Goal: Task Accomplishment & Management: Use online tool/utility

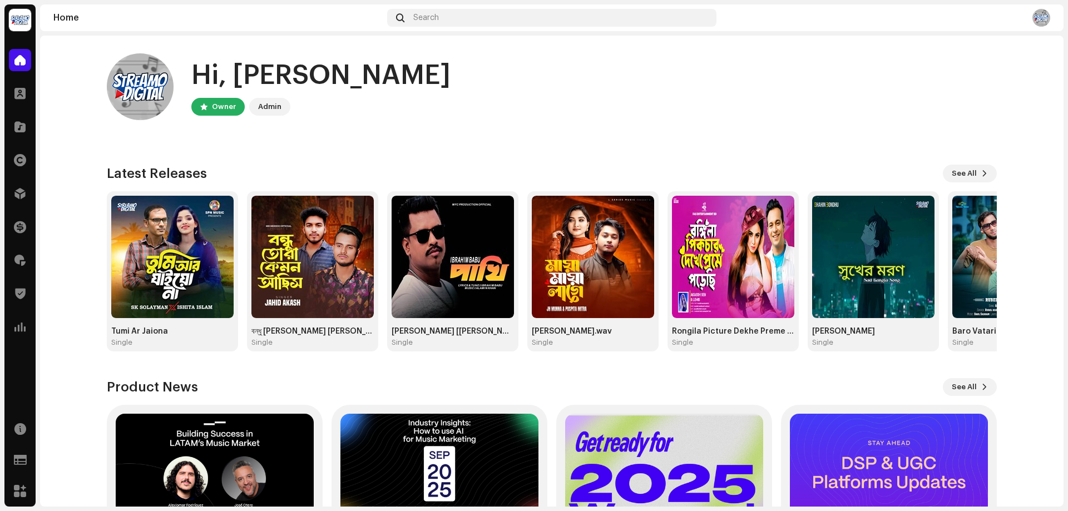
click at [31, 264] on div "Royalties" at bounding box center [19, 260] width 31 height 31
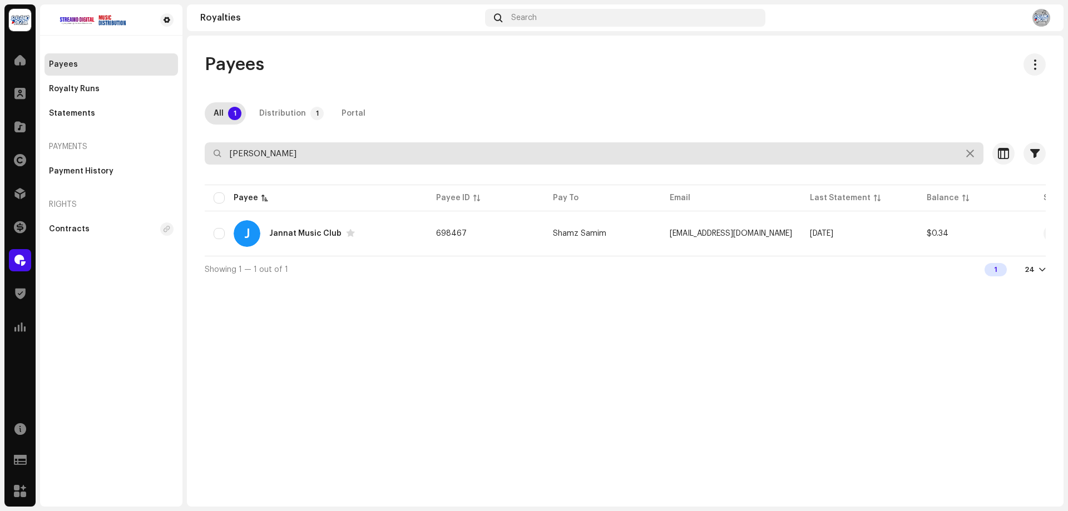
click at [296, 157] on input "[PERSON_NAME]" at bounding box center [594, 153] width 779 height 22
click at [296, 156] on input "[PERSON_NAME]" at bounding box center [594, 153] width 779 height 22
click at [297, 156] on input "[PERSON_NAME]" at bounding box center [594, 153] width 779 height 22
type input "sbj"
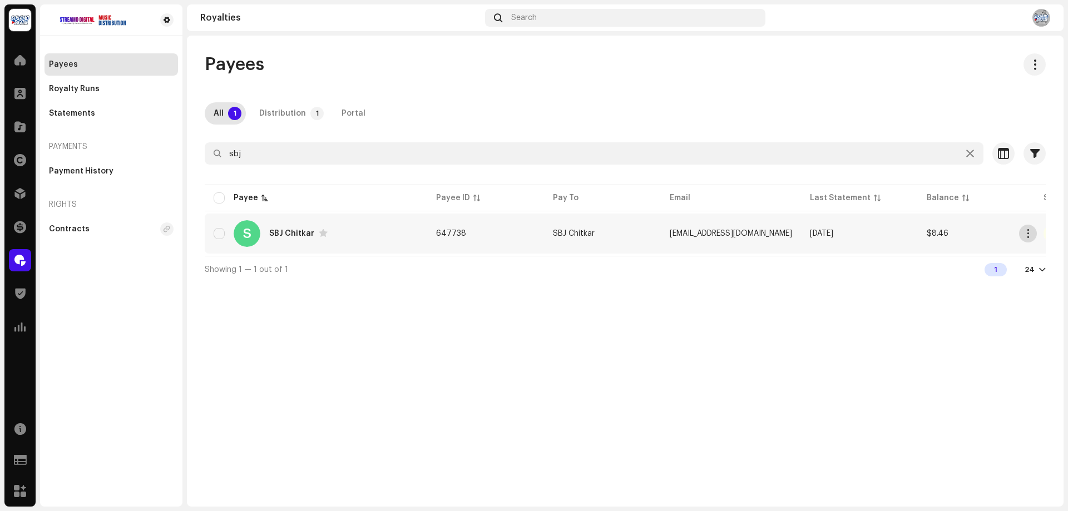
click at [1026, 232] on span "button" at bounding box center [1028, 233] width 8 height 9
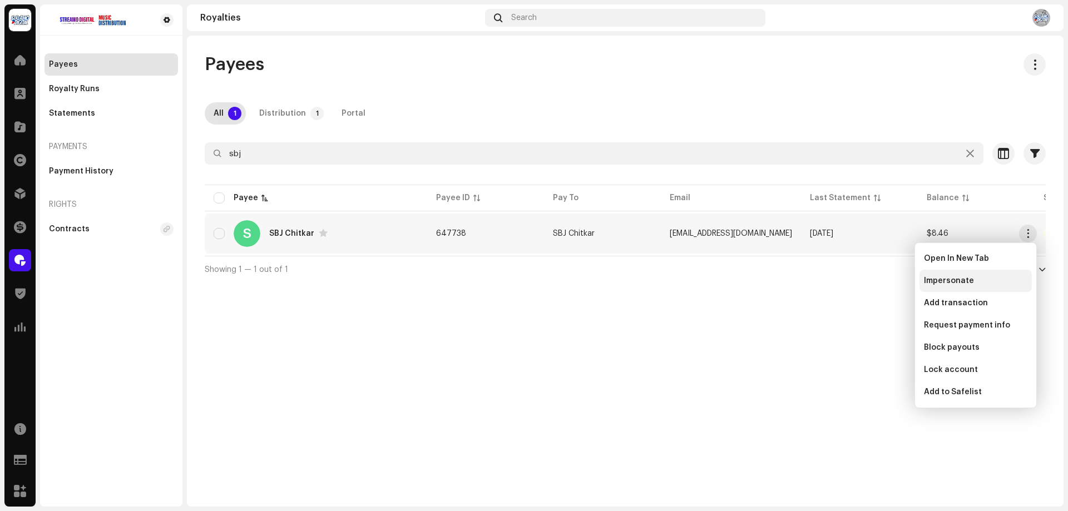
click at [948, 282] on span "Impersonate" at bounding box center [949, 280] width 50 height 9
